Goal: Task Accomplishment & Management: Complete application form

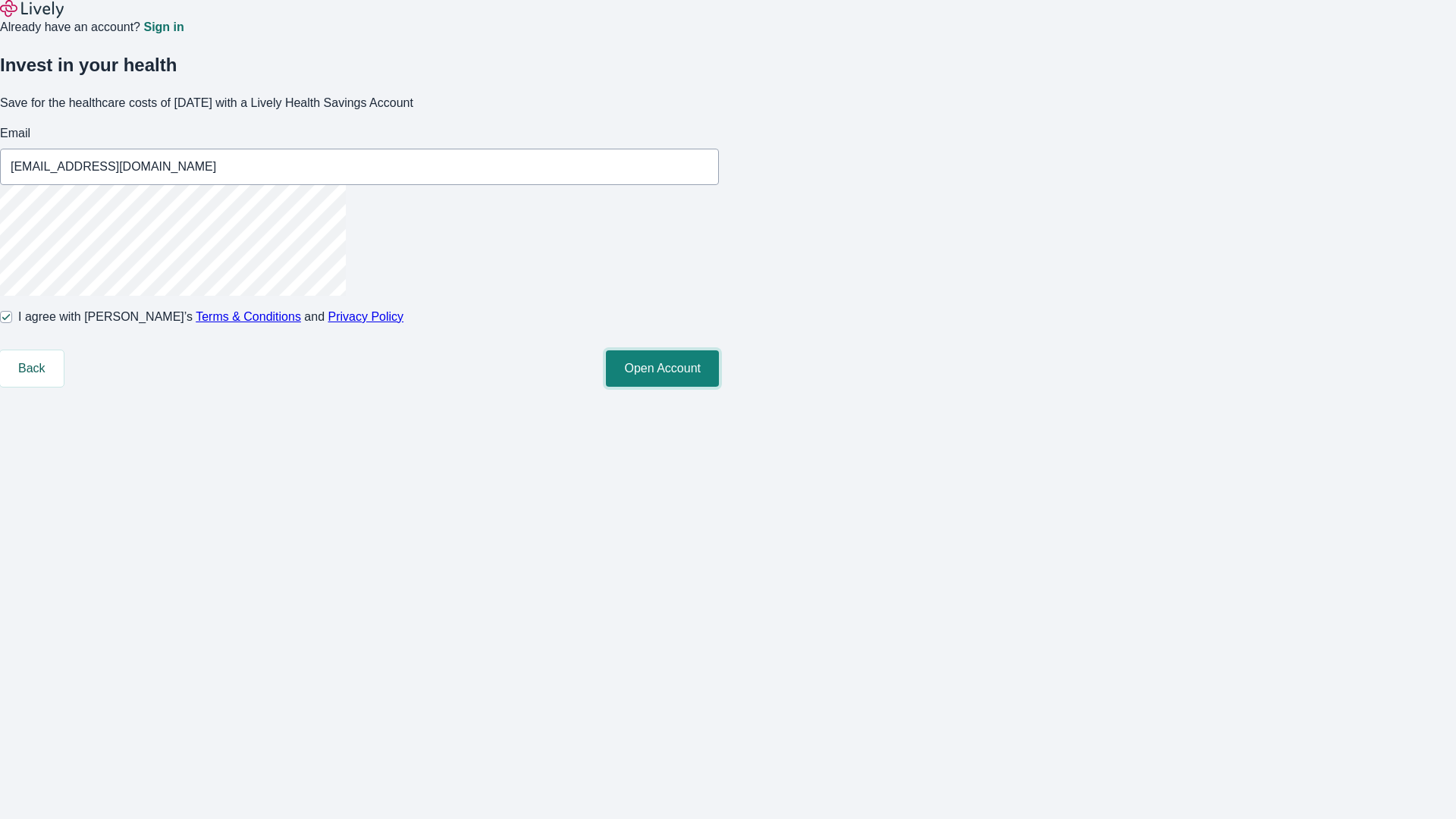
click at [719, 387] on button "Open Account" at bounding box center [662, 368] width 113 height 36
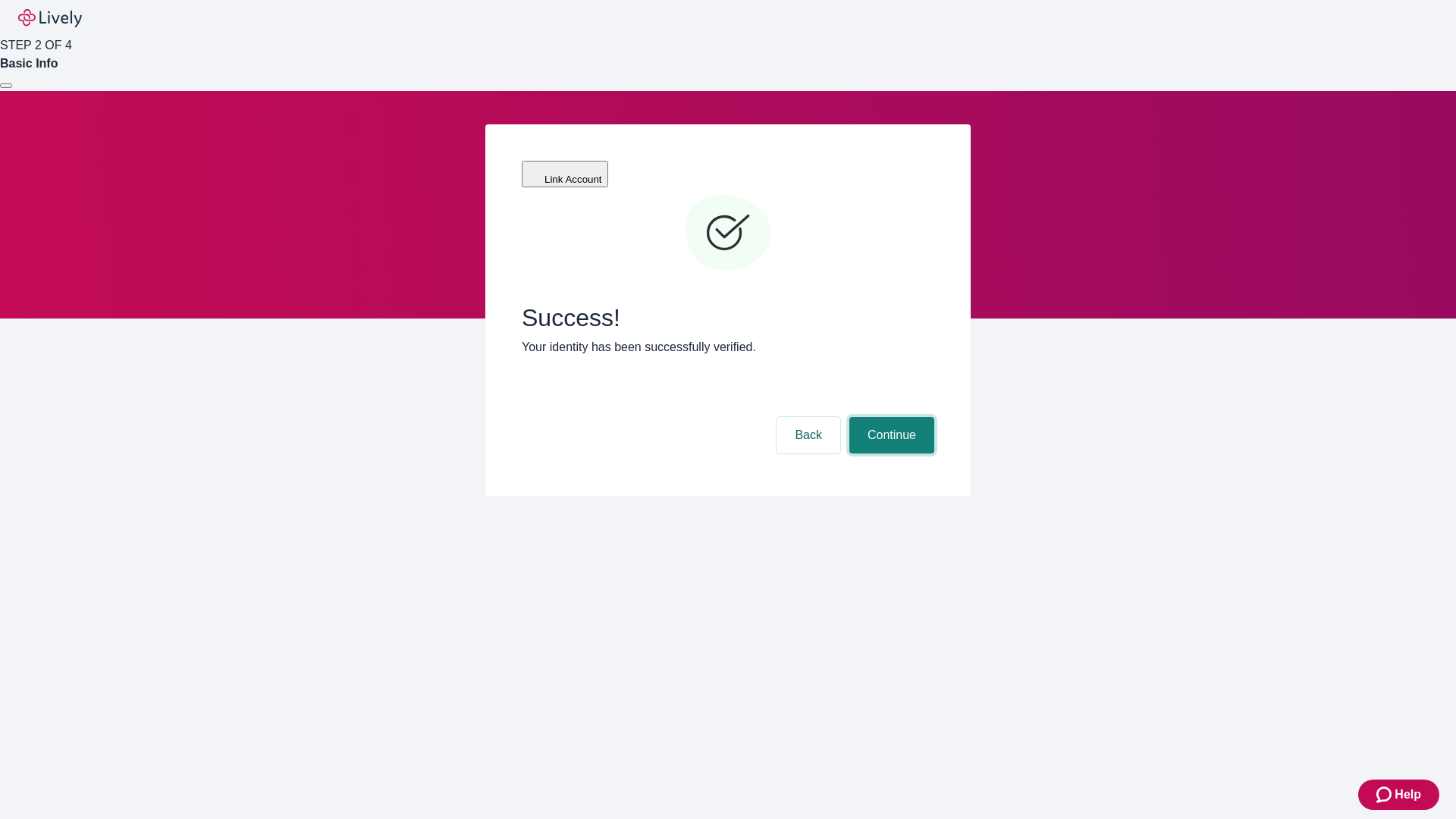
click at [889, 417] on button "Continue" at bounding box center [891, 435] width 85 height 36
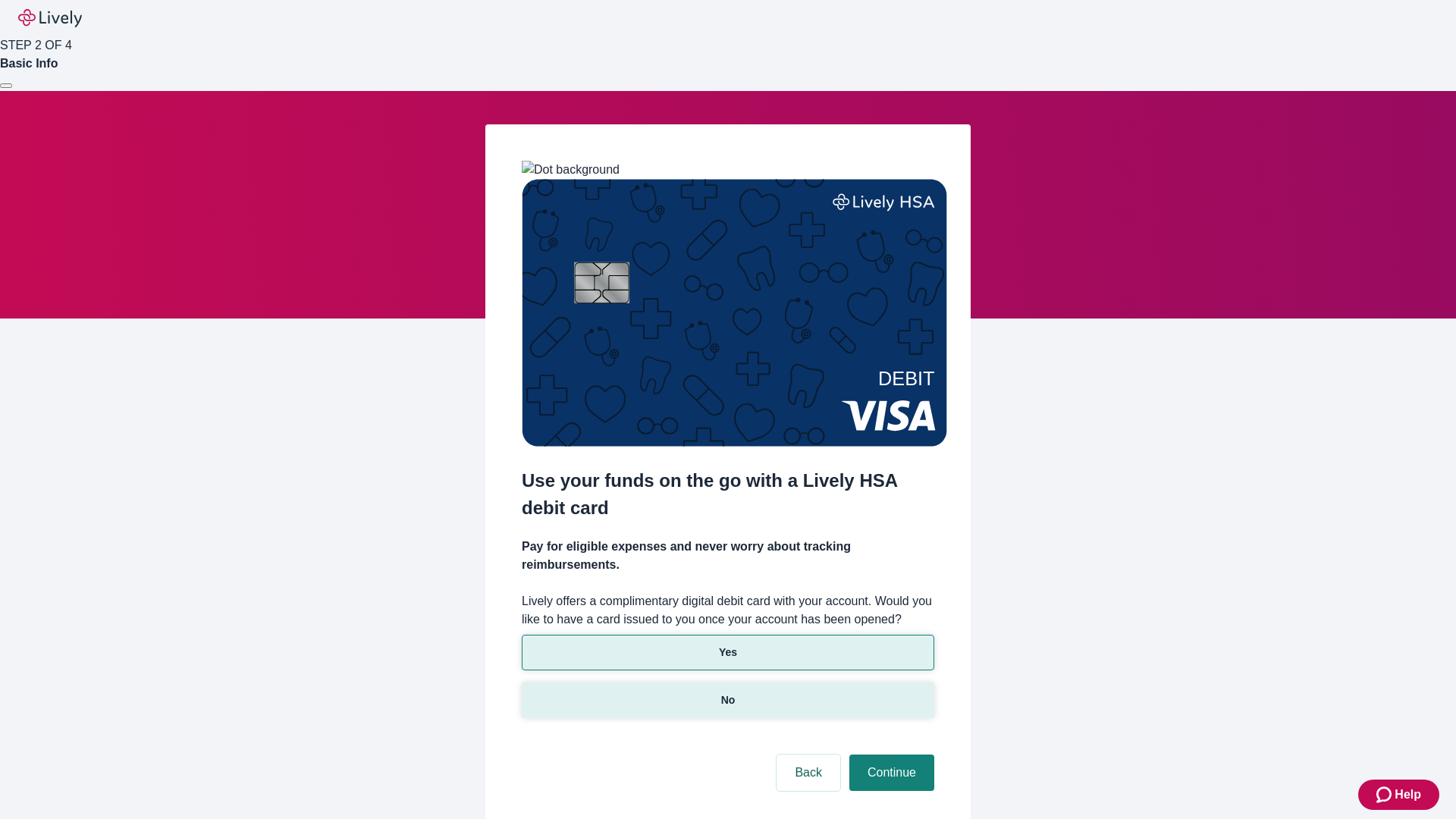
click at [727, 692] on p "No" at bounding box center [728, 700] width 14 height 16
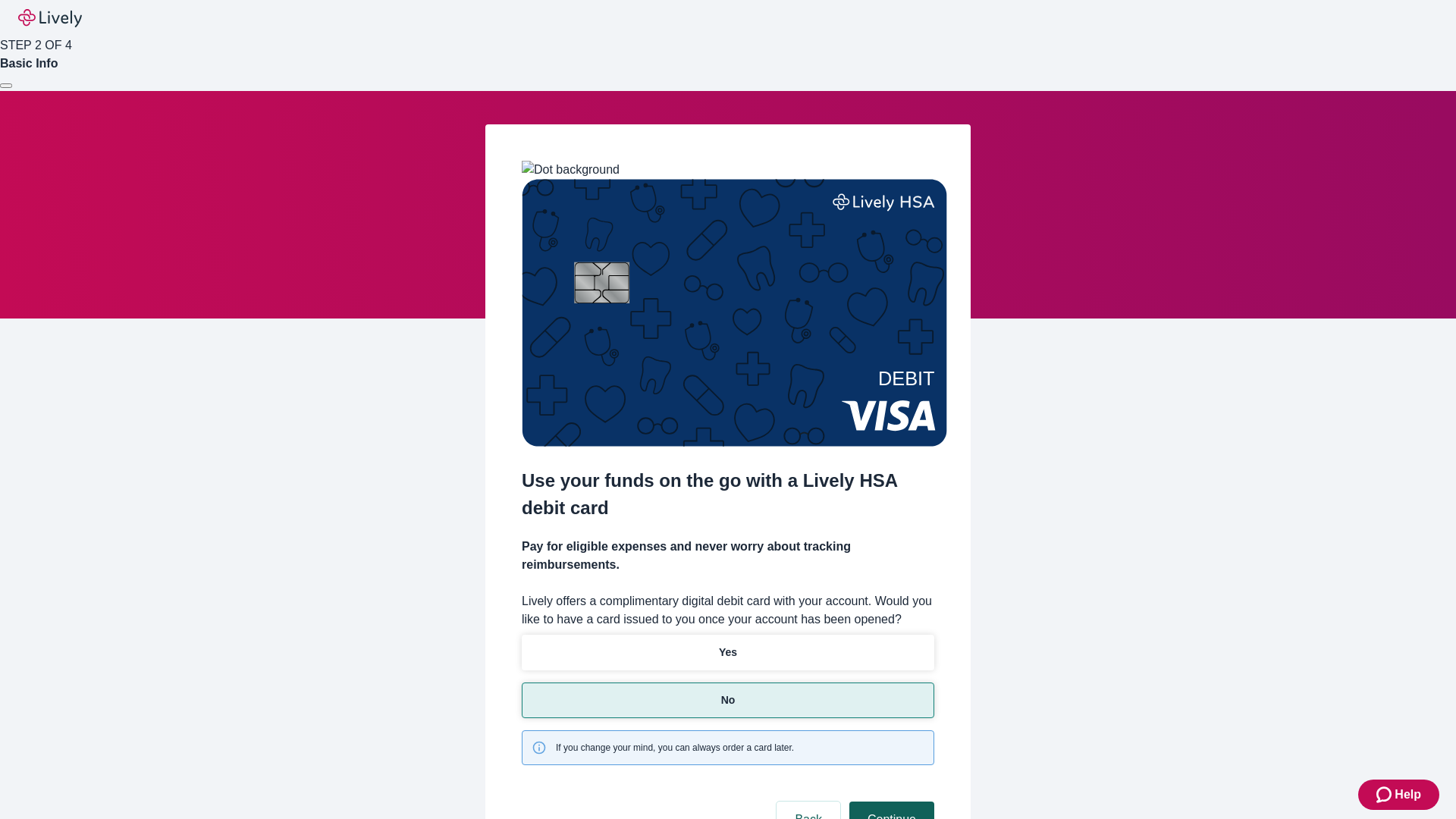
click at [889, 802] on button "Continue" at bounding box center [891, 820] width 85 height 36
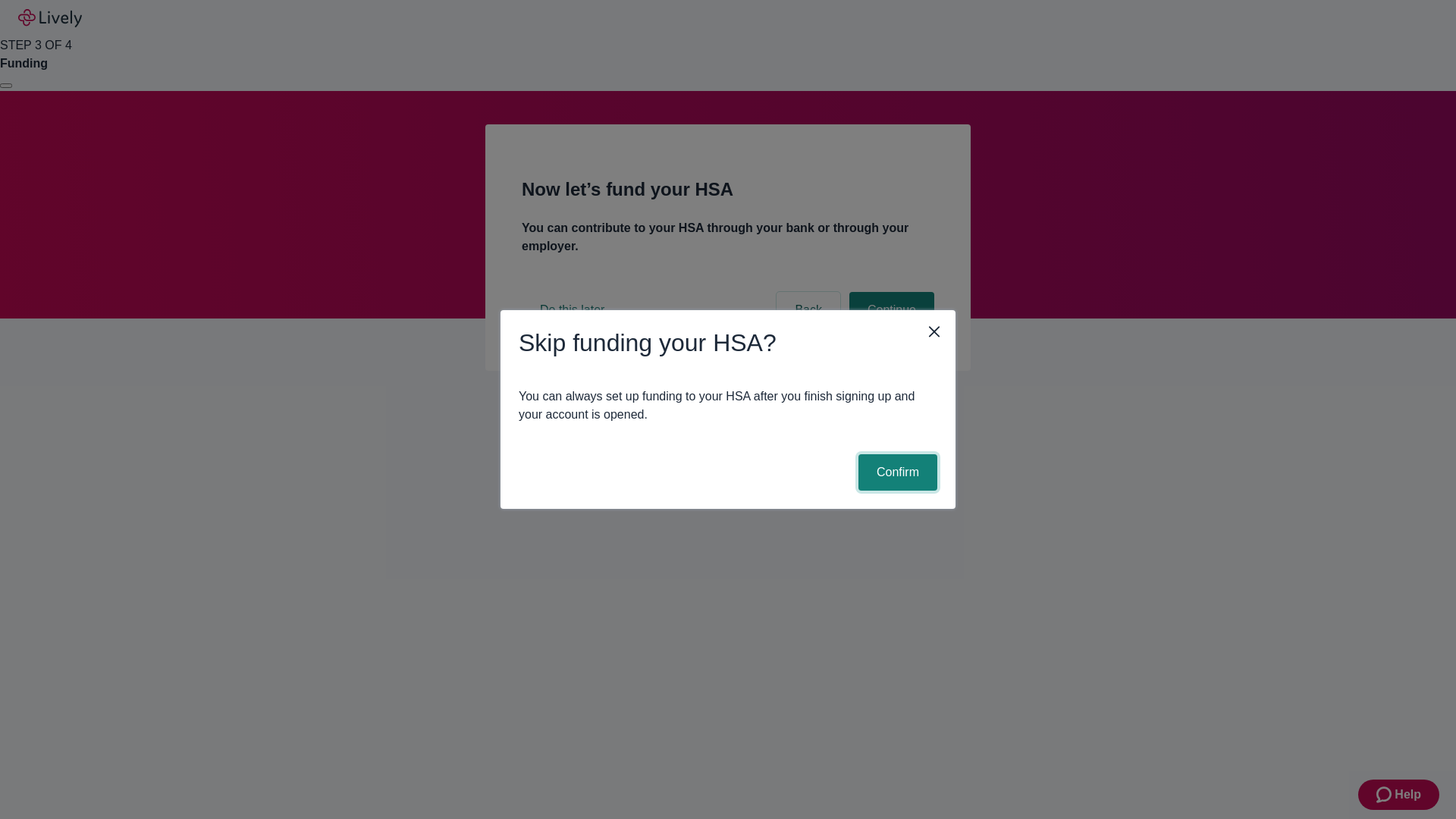
click at [895, 473] on button "Confirm" at bounding box center [897, 472] width 79 height 36
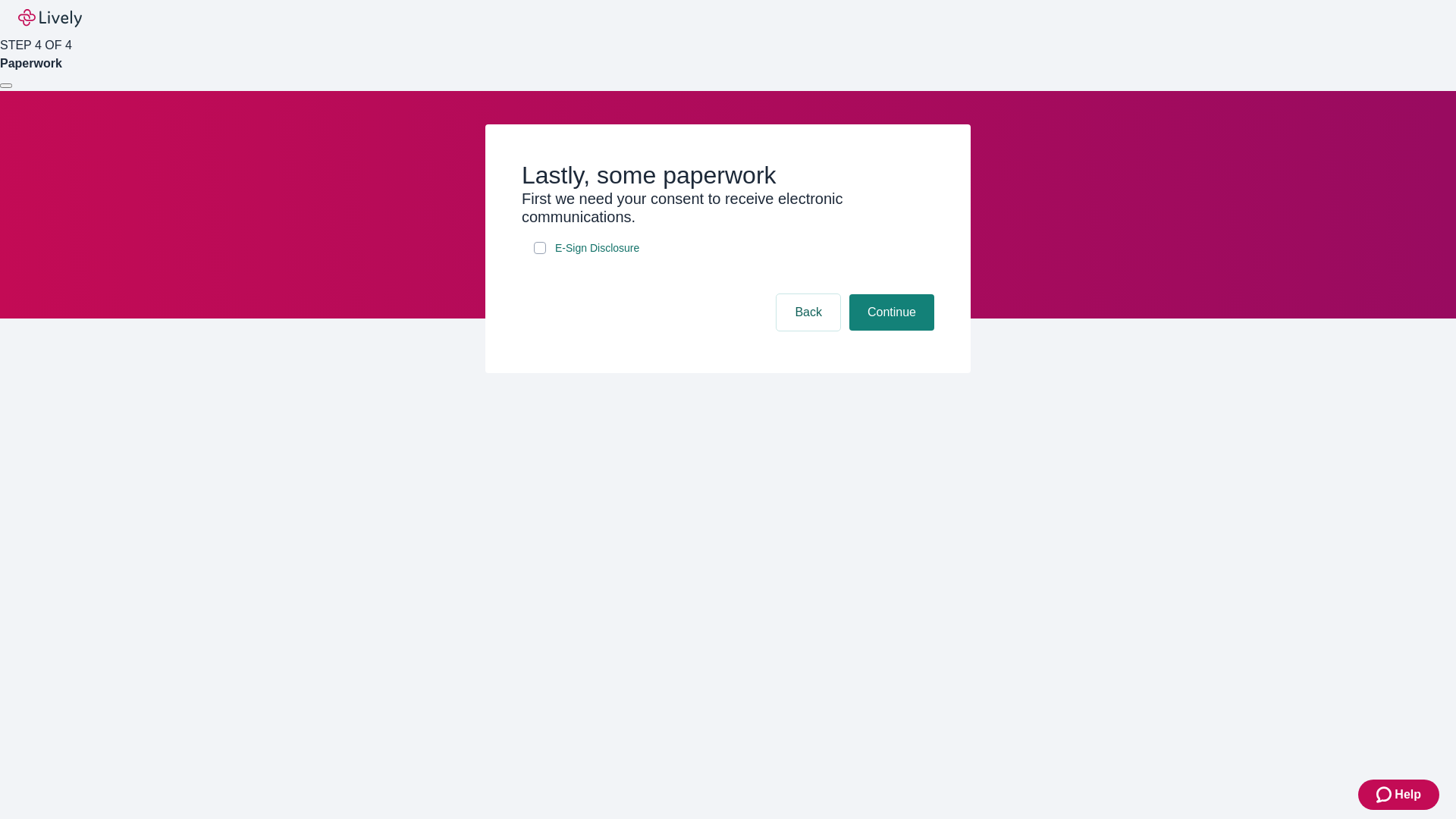
click at [540, 254] on input "E-Sign Disclosure" at bounding box center [539, 247] width 12 height 12
checkbox input "true"
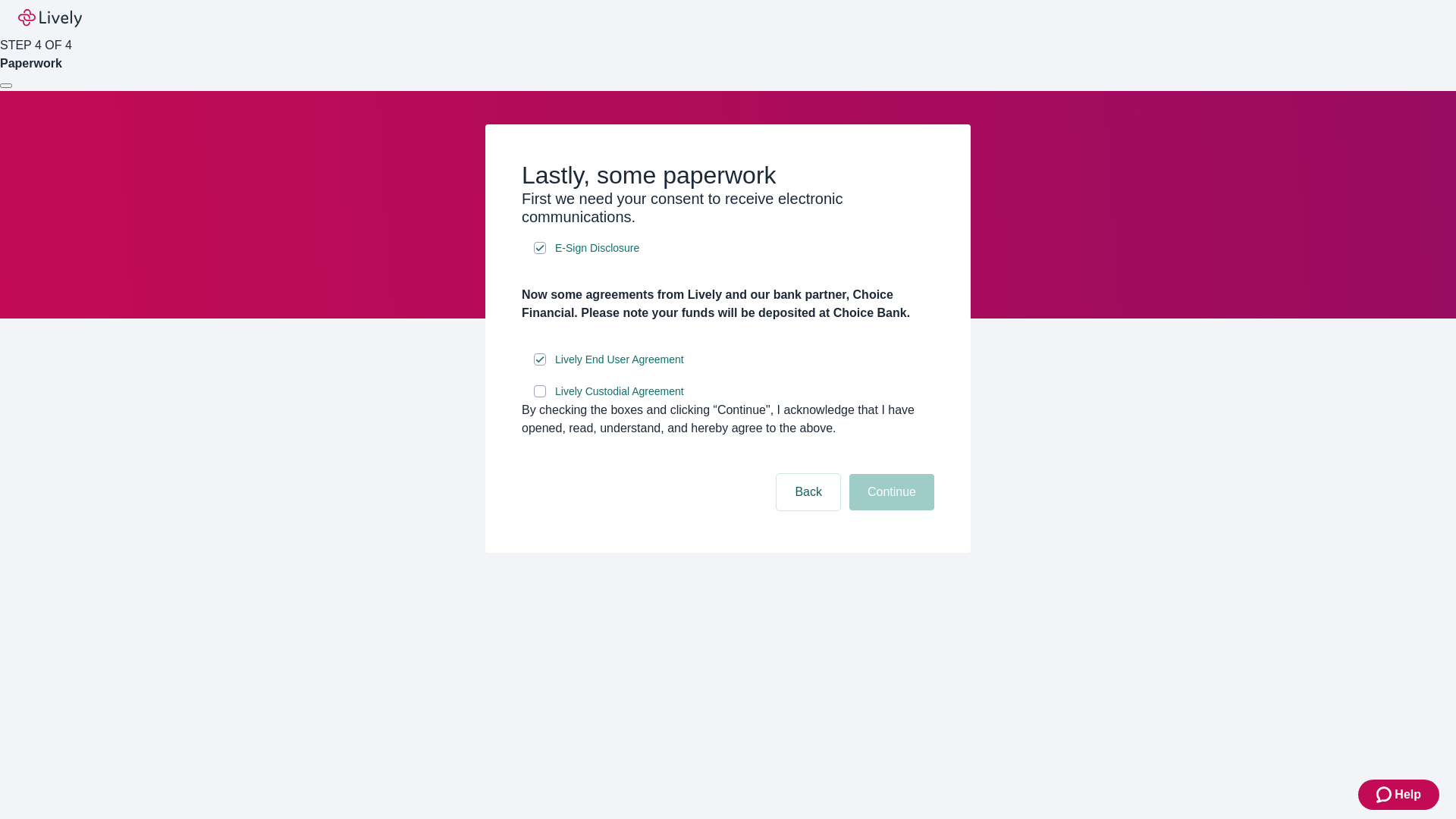
click at [540, 398] on input "Lively Custodial Agreement" at bounding box center [539, 391] width 12 height 12
checkbox input "true"
click at [889, 510] on button "Continue" at bounding box center [891, 492] width 85 height 36
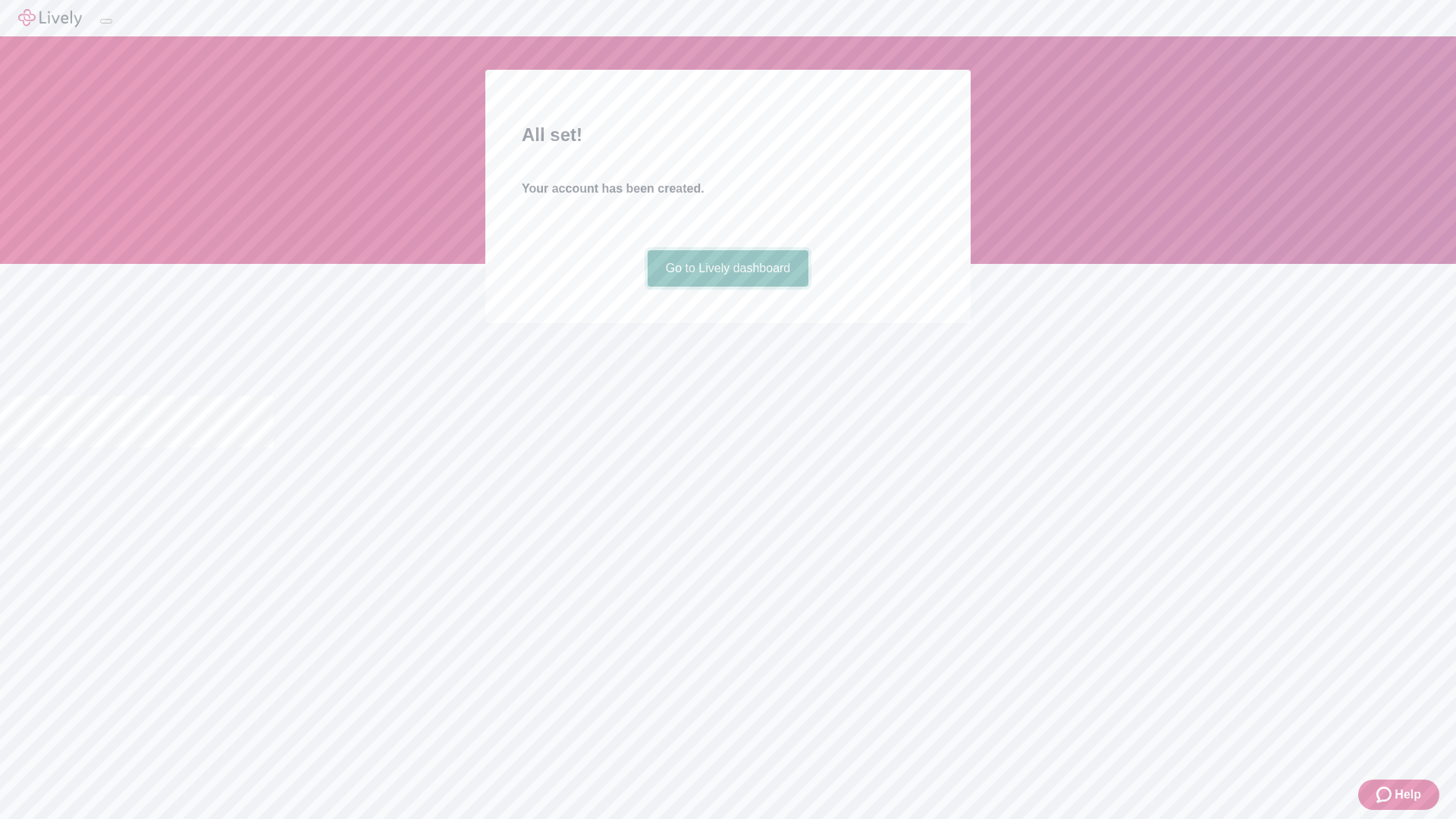
click at [727, 286] on link "Go to Lively dashboard" at bounding box center [728, 268] width 162 height 36
